Goal: Information Seeking & Learning: Learn about a topic

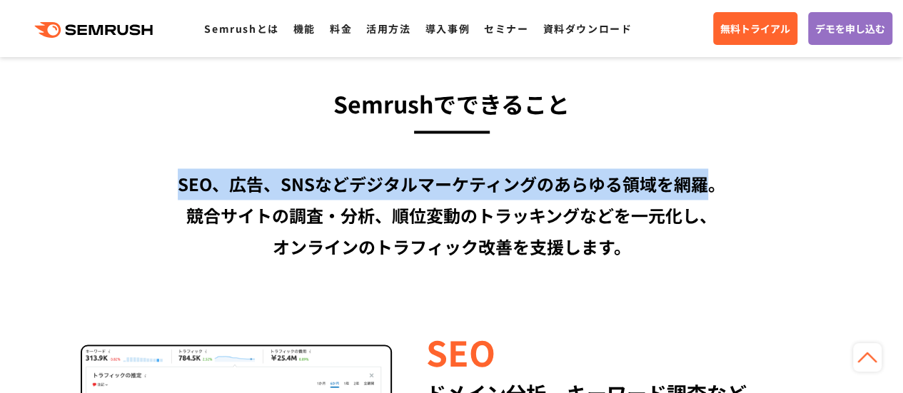
drag, startPoint x: 173, startPoint y: 179, endPoint x: 400, endPoint y: 203, distance: 229.0
click at [703, 188] on div "SEO、広告、SNSなどデジタルマーケティングのあらゆる領域を網羅。 競合サイトの調査・分析、順位変動のトラッキングなどを一元化し、 オンラインのトラフィック…" at bounding box center [451, 215] width 821 height 94
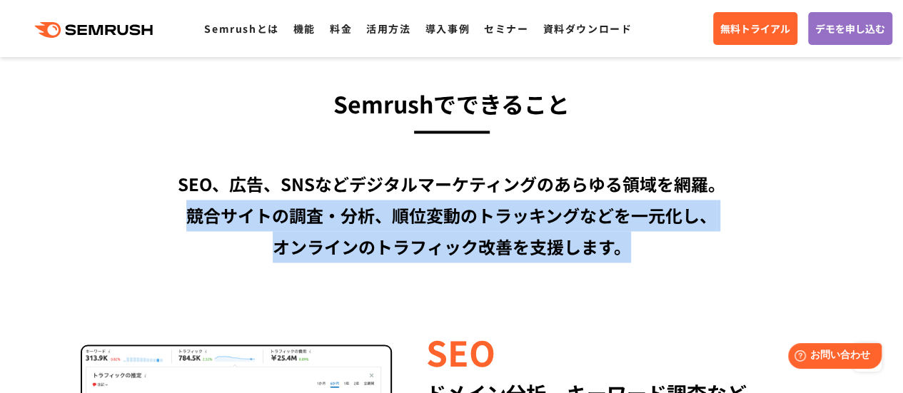
drag, startPoint x: 173, startPoint y: 212, endPoint x: 659, endPoint y: 259, distance: 488.4
click at [659, 259] on div "SEO、広告、SNSなどデジタルマーケティングのあらゆる領域を網羅。 競合サイトの調査・分析、順位変動のトラッキングなどを一元化し、 オンラインのトラフィック…" at bounding box center [451, 215] width 821 height 94
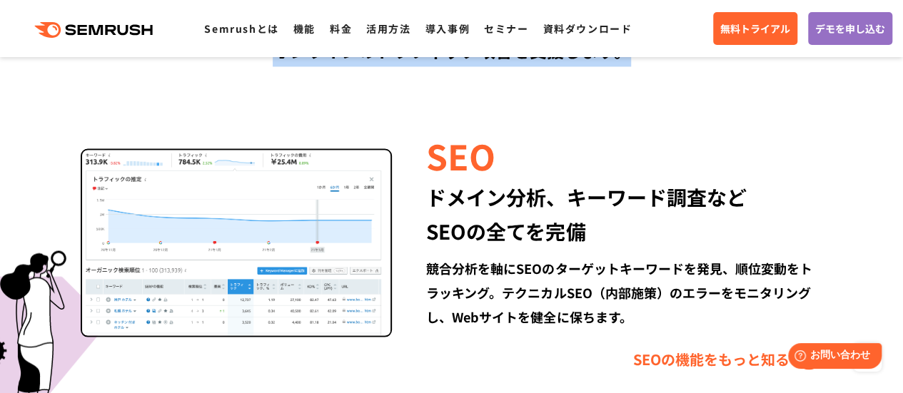
scroll to position [1285, 0]
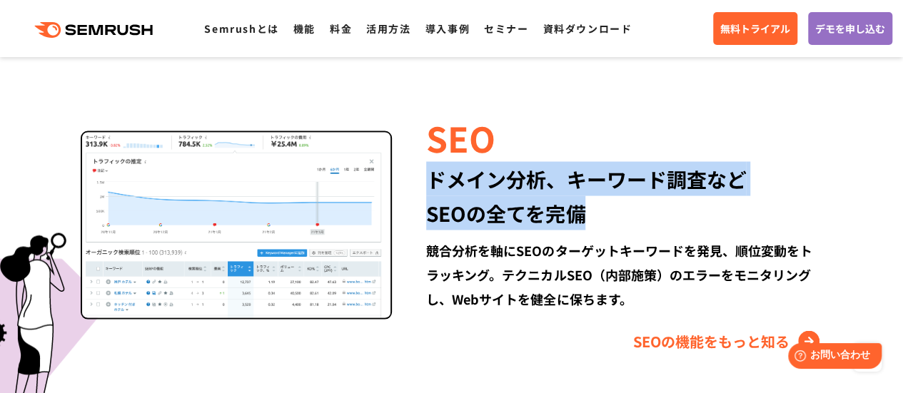
drag, startPoint x: 431, startPoint y: 178, endPoint x: 615, endPoint y: 211, distance: 187.1
click at [615, 211] on div "ドメイン分析、キーワード調査など SEOの全てを完備" at bounding box center [624, 195] width 396 height 69
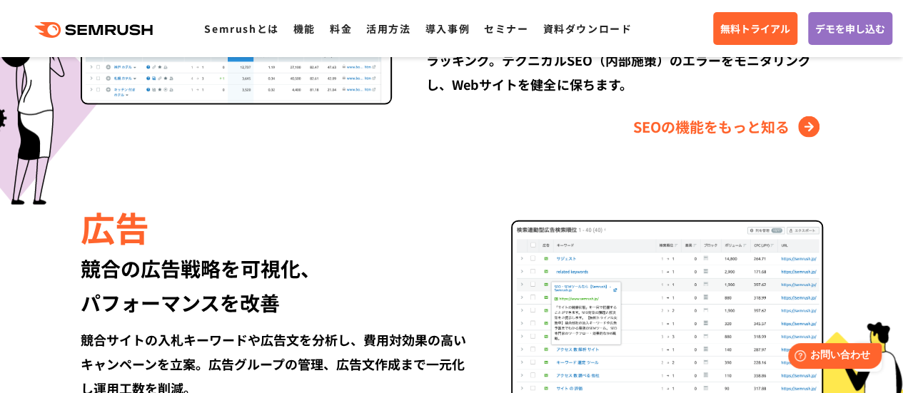
scroll to position [1428, 0]
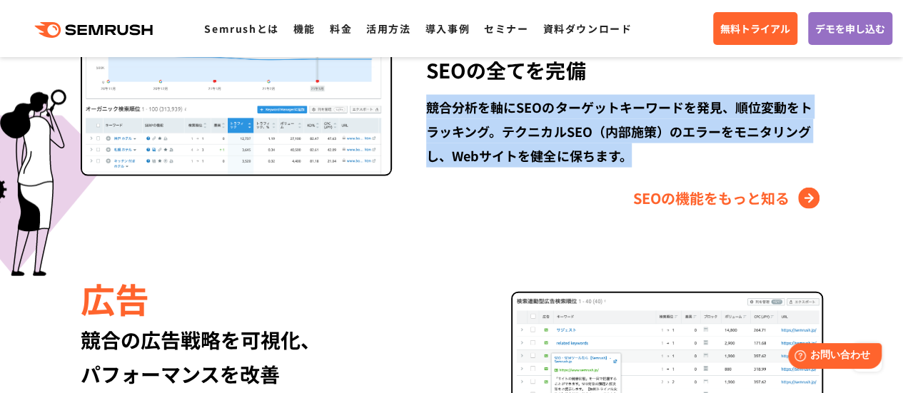
drag, startPoint x: 430, startPoint y: 105, endPoint x: 423, endPoint y: 226, distance: 120.8
click at [628, 153] on div "競合分析を軸にSEOのターゲットキーワードを発見、順位変動をトラッキング。テクニカルSEO（内部施策）のエラーをモニタリングし、Webサイトを健全に保ちます。" at bounding box center [624, 131] width 396 height 73
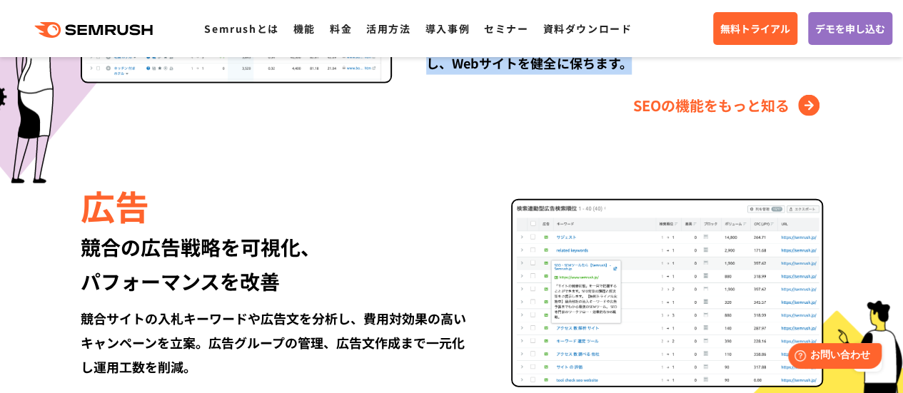
scroll to position [1570, 0]
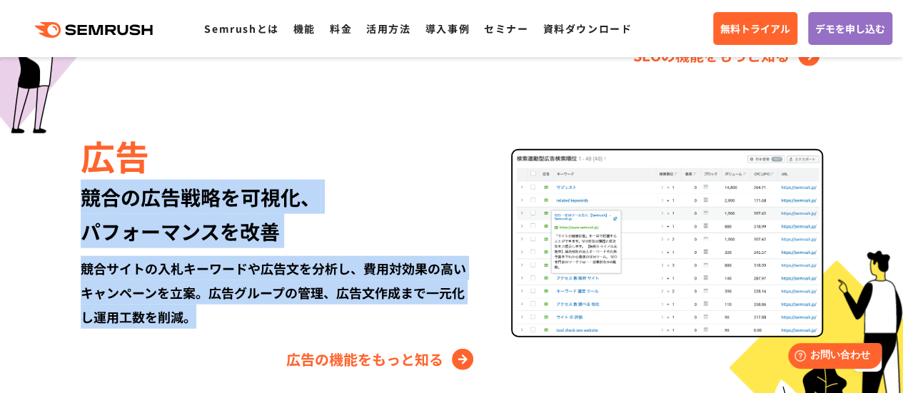
drag, startPoint x: 76, startPoint y: 192, endPoint x: 332, endPoint y: 318, distance: 284.7
click at [332, 318] on div "広告 競合の広告戦略を可視化、 パフォーマンスを改善 競合サイトの入札キーワードや広告文を分析し、費用対効果の高いキャンペーンを立案。広告グループの管理、広告…" at bounding box center [451, 251] width 821 height 240
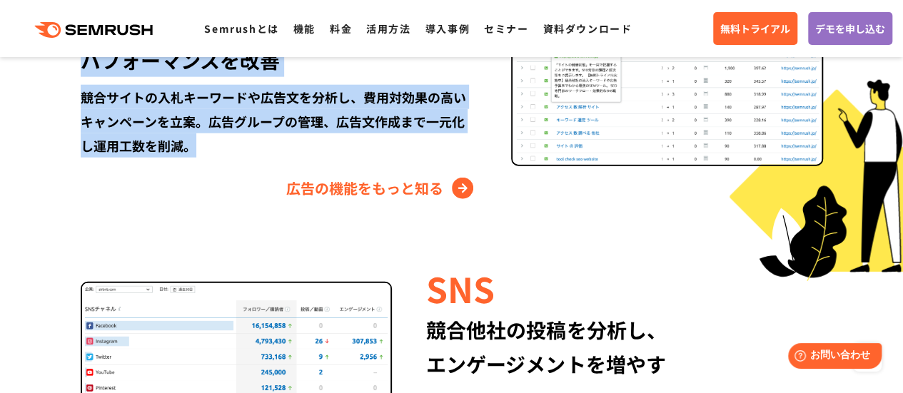
scroll to position [1856, 0]
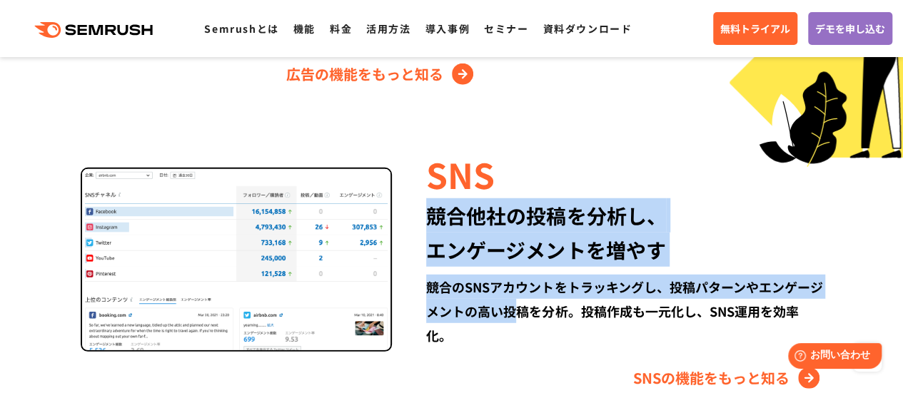
drag, startPoint x: 428, startPoint y: 209, endPoint x: 533, endPoint y: 318, distance: 150.9
click at [533, 318] on div "SNS 競合他社の投稿を分析し、 エンゲージメントを増やす 競合のSNSアカウントをトラッキングし、投稿パターンやエンゲージメントの高い投稿を分析。投稿作成も…" at bounding box center [607, 270] width 430 height 240
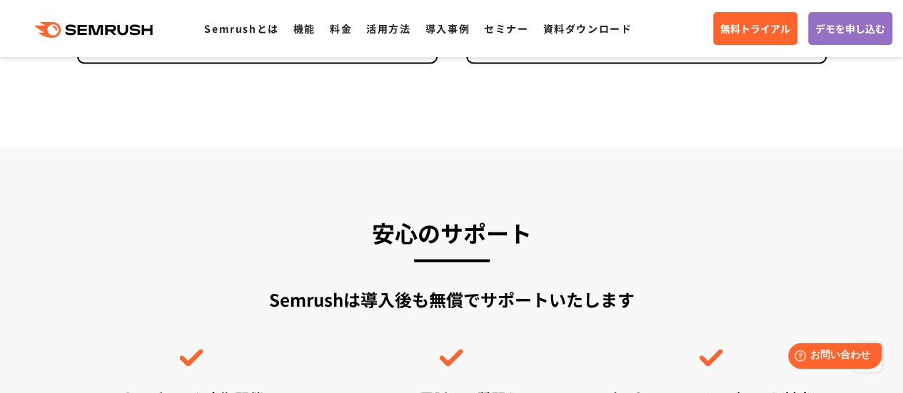
scroll to position [3997, 0]
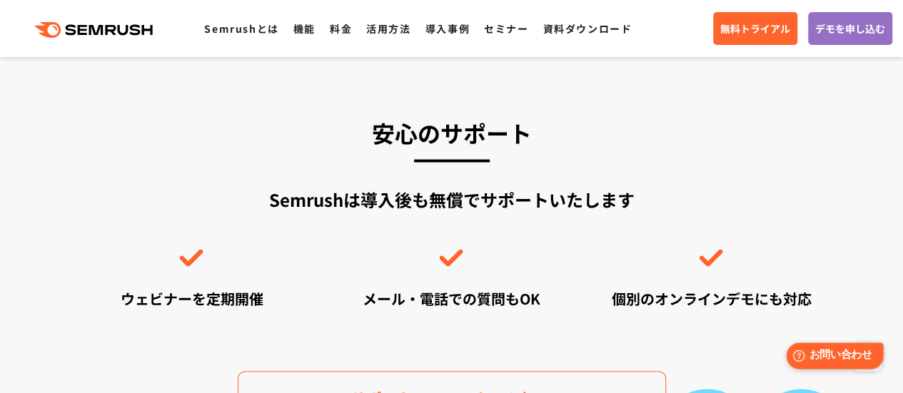
click at [857, 359] on span "お問い合わせ" at bounding box center [840, 356] width 62 height 14
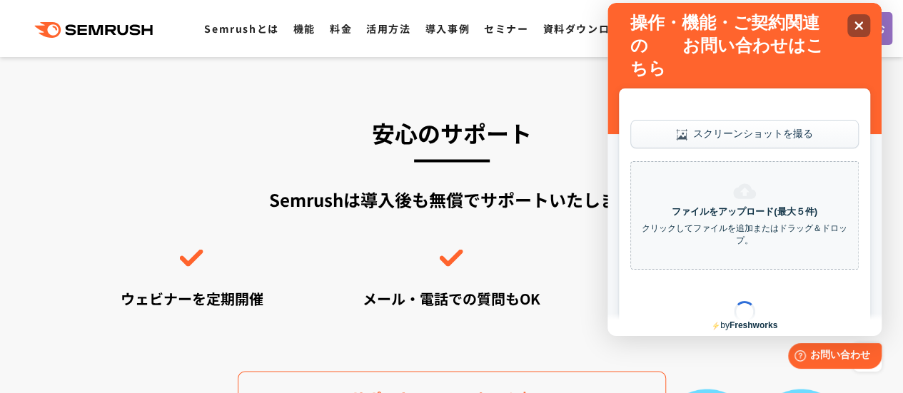
scroll to position [0, 0]
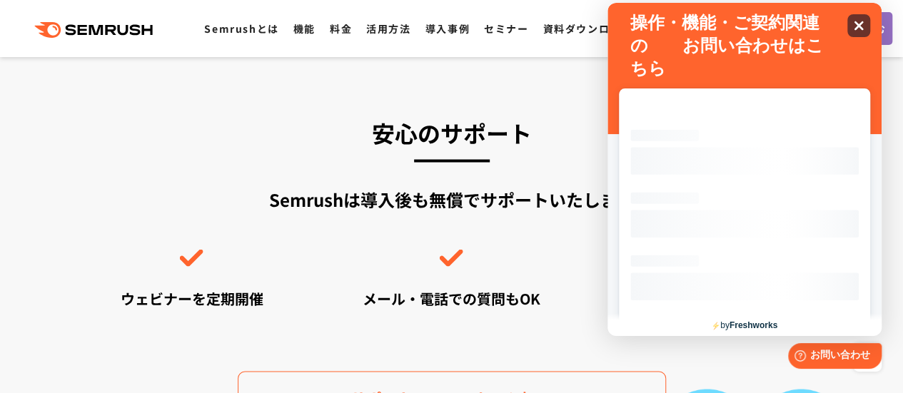
click at [861, 22] on icon "Close" at bounding box center [858, 25] width 11 height 11
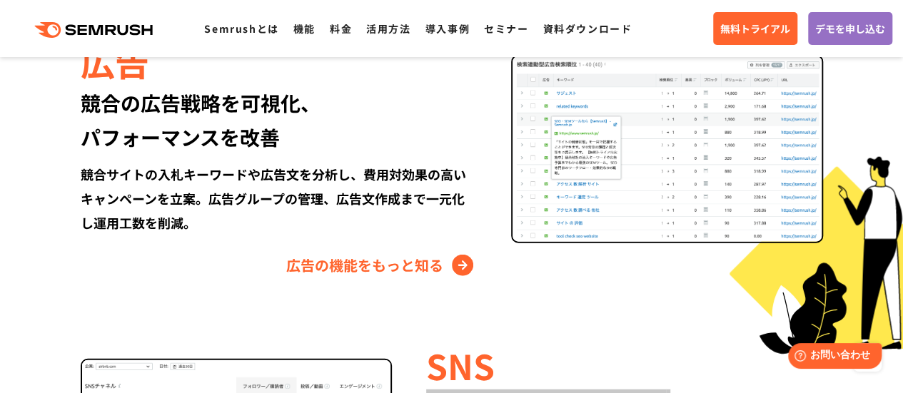
scroll to position [1570, 0]
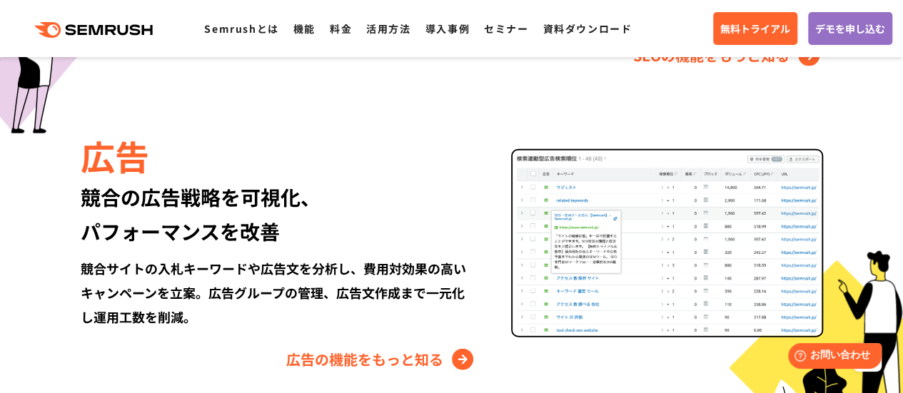
click at [289, 31] on ul "Semrushとは 機能 料金 活用方法 導入事例 セミナー 資料ダウンロード" at bounding box center [425, 28] width 442 height 19
click at [315, 38] on div ".cls {fill: #FF642D;} .cls {fill: #FF642D;} Semrushとは 機能 料金 活用方法 導入事例 セミナー 資料ダウ…" at bounding box center [451, 28] width 903 height 43
click at [298, 34] on link "機能" at bounding box center [304, 28] width 22 height 14
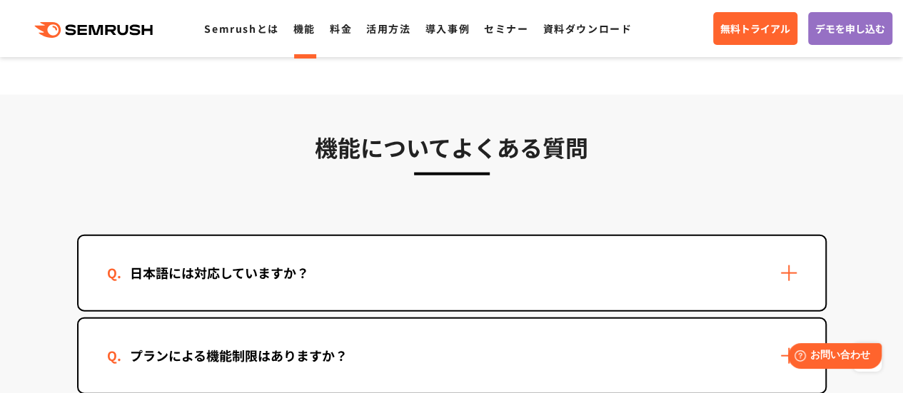
scroll to position [4248, 0]
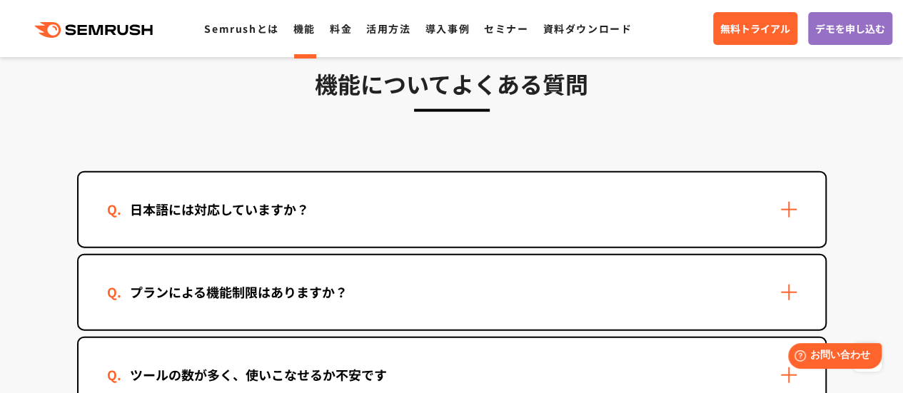
click at [338, 206] on div "日本語には対応していますか？" at bounding box center [452, 210] width 747 height 74
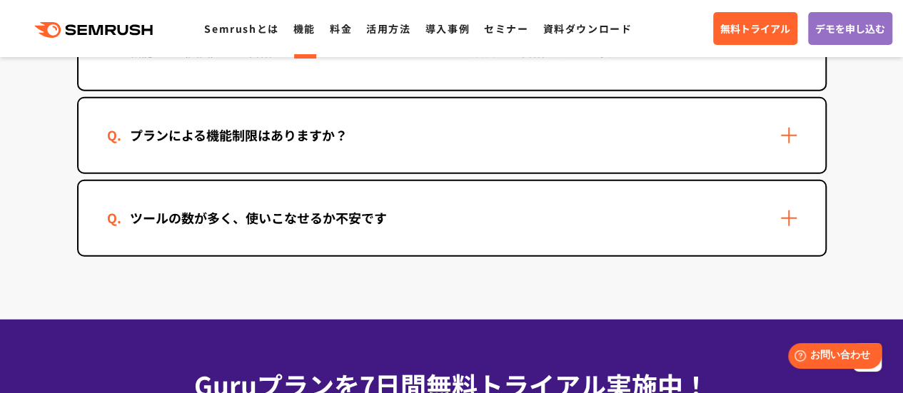
scroll to position [4462, 0]
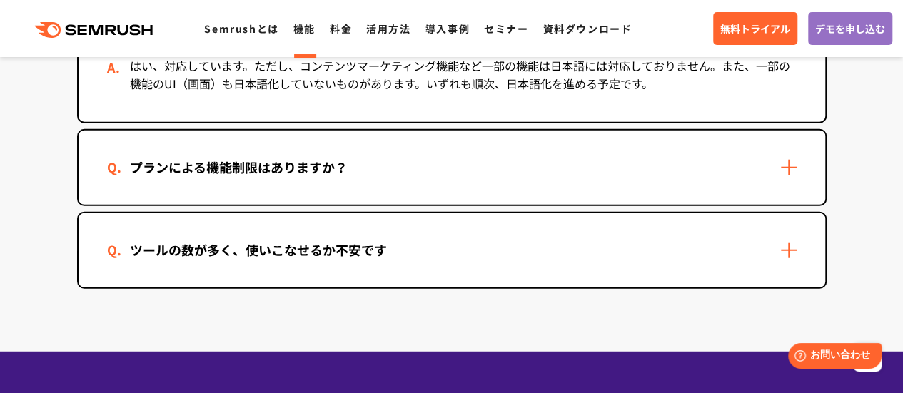
click at [346, 185] on div "プランによる機能制限はありますか？" at bounding box center [452, 168] width 747 height 74
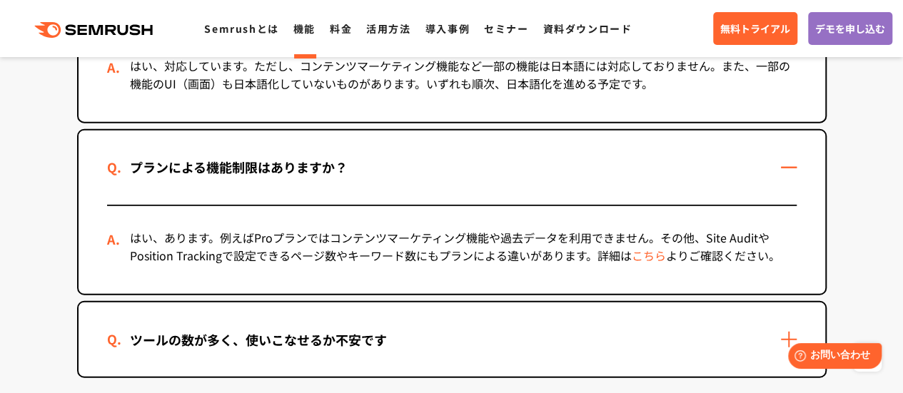
click at [426, 342] on div "ツールの数が多く、使いこなせるか不安です" at bounding box center [452, 340] width 747 height 74
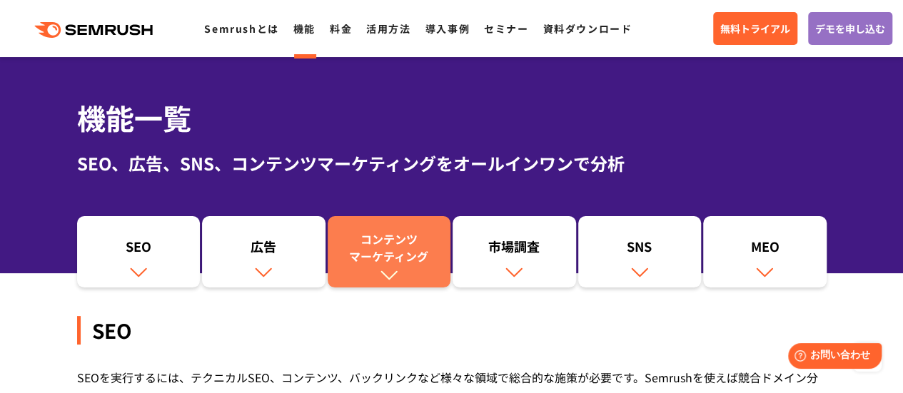
scroll to position [0, 0]
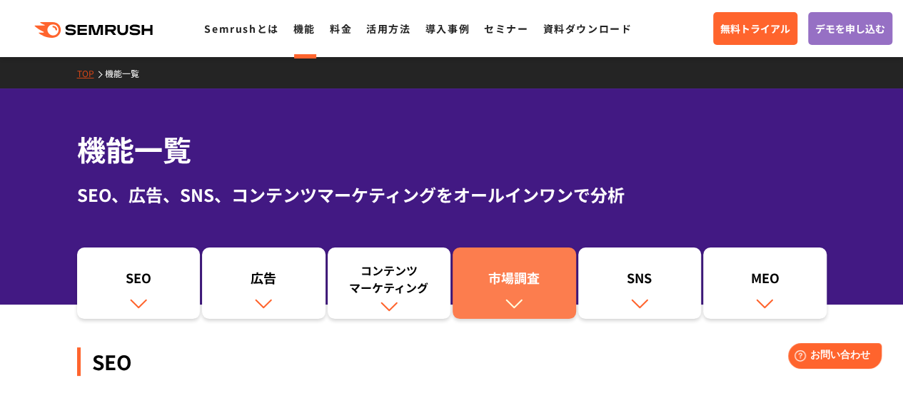
click at [530, 290] on div "市場調査" at bounding box center [514, 281] width 109 height 24
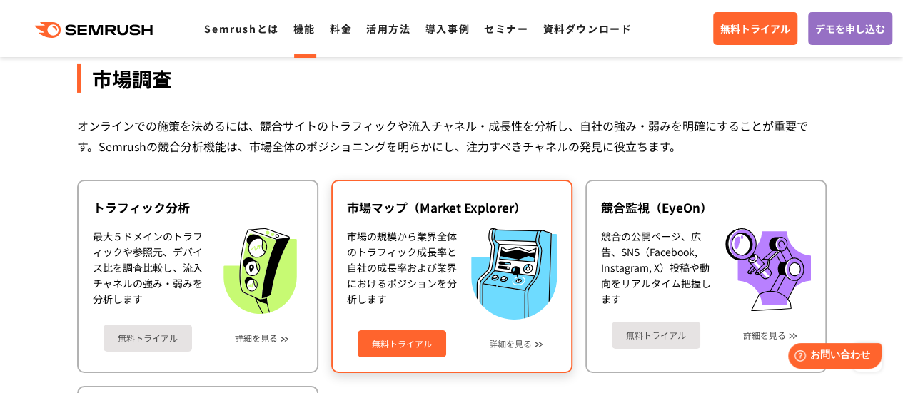
scroll to position [2411, 0]
click at [528, 335] on div "無料トライアル 詳細を見る" at bounding box center [452, 339] width 210 height 38
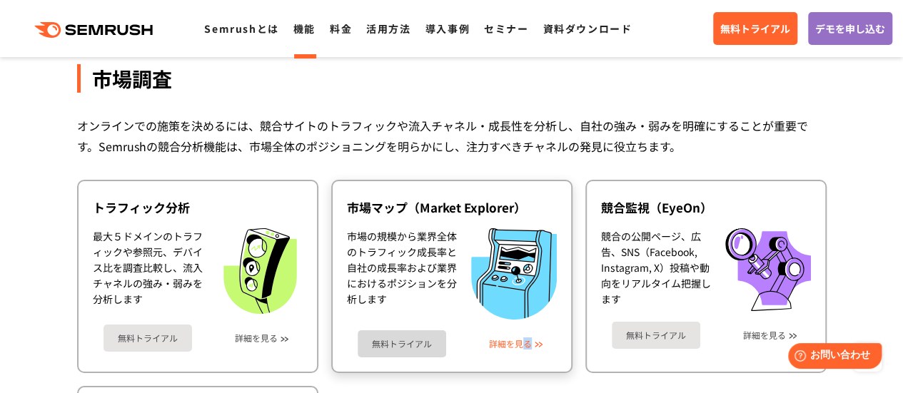
click at [526, 342] on link "詳細を見る" at bounding box center [510, 344] width 43 height 10
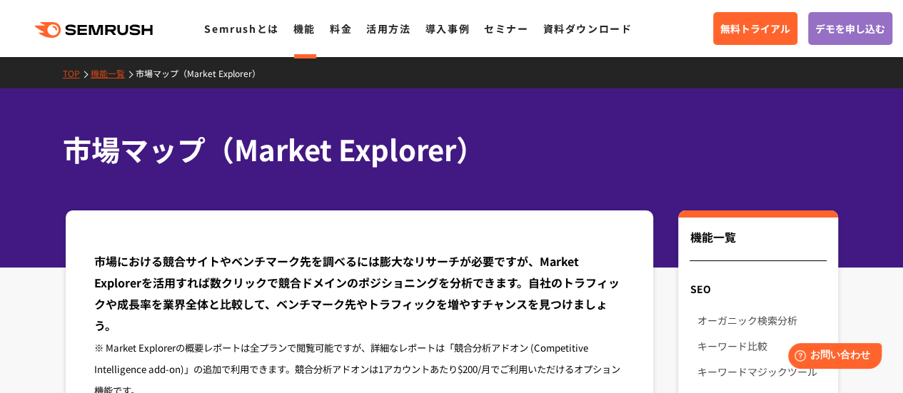
drag, startPoint x: 347, startPoint y: 26, endPoint x: 361, endPoint y: 44, distance: 22.9
click at [347, 26] on link "料金" at bounding box center [341, 28] width 22 height 14
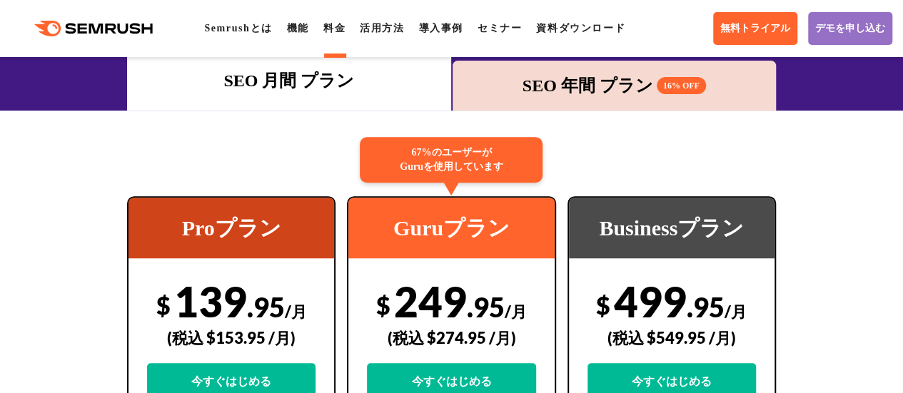
scroll to position [71, 0]
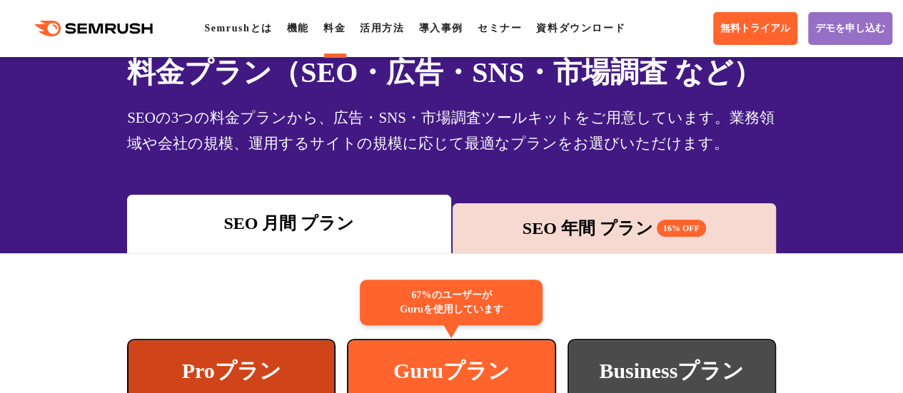
click at [585, 226] on div "SEO 年間 プラン 16% OFF" at bounding box center [614, 229] width 309 height 26
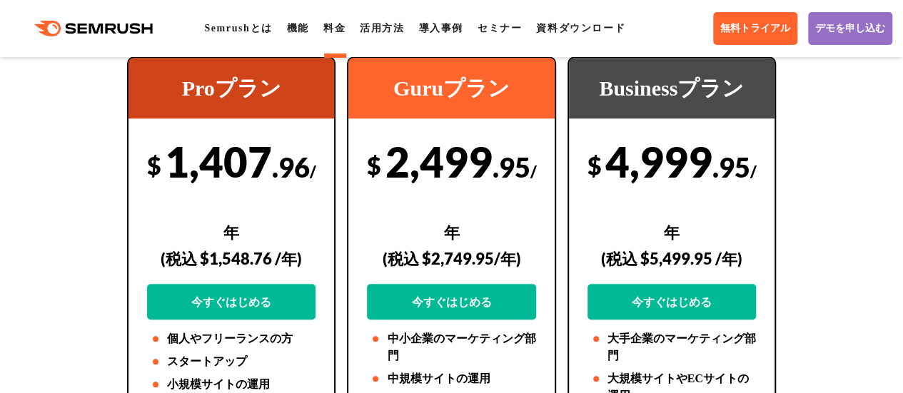
scroll to position [357, 0]
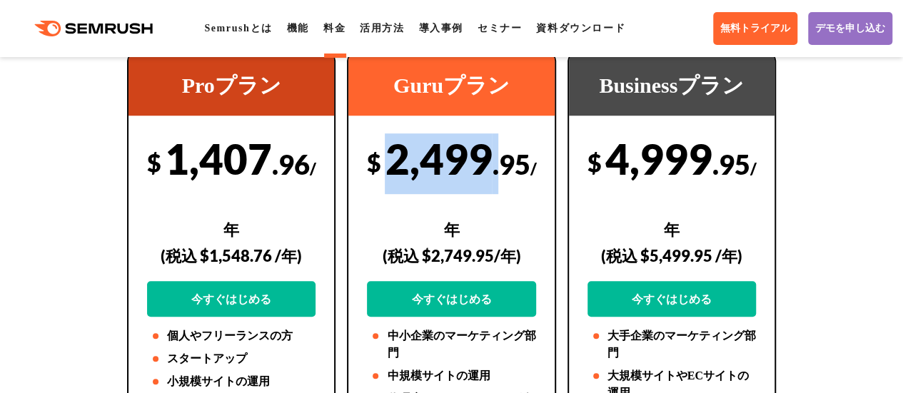
drag, startPoint x: 393, startPoint y: 157, endPoint x: 503, endPoint y: 186, distance: 114.4
click at [503, 186] on div "$ 2,499 .95 /年 (税込 $2,749.95/年) 今すぐはじめる" at bounding box center [451, 224] width 168 height 183
click at [415, 175] on div "$ 2,499 .95 /年 (税込 $2,749.95/年) 今すぐはじめる" at bounding box center [451, 224] width 168 height 183
drag, startPoint x: 393, startPoint y: 154, endPoint x: 488, endPoint y: 158, distance: 95.7
click at [488, 158] on div "$ 2,499 .95 /年 (税込 $2,749.95/年) 今すぐはじめる" at bounding box center [451, 224] width 168 height 183
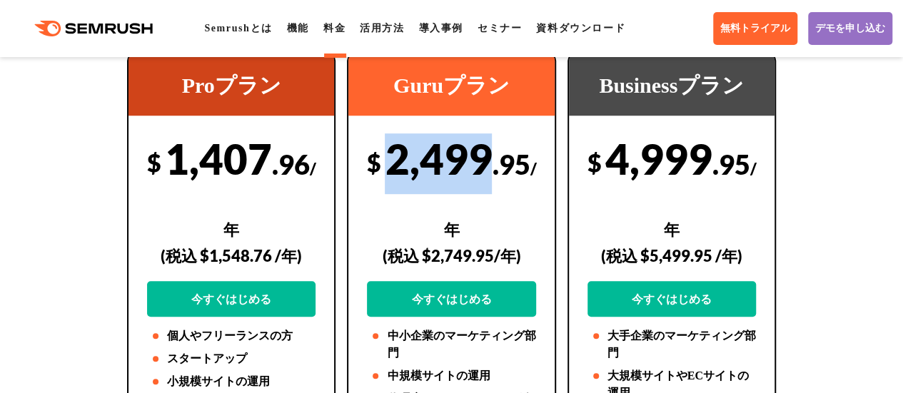
copy div "2,499"
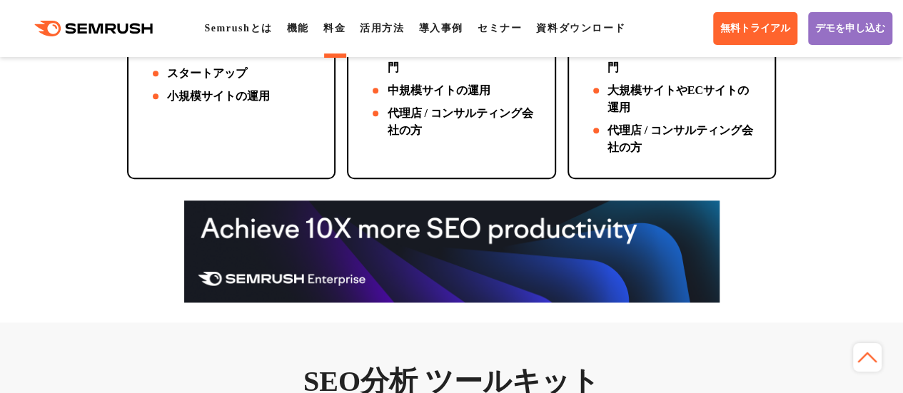
scroll to position [500, 0]
